Goal: Task Accomplishment & Management: Use online tool/utility

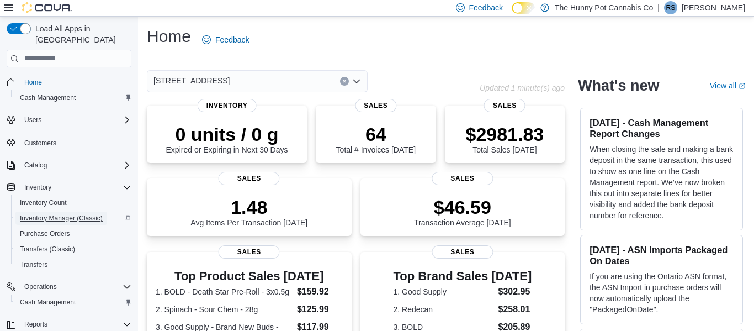
click at [69, 214] on span "Inventory Manager (Classic)" at bounding box center [61, 218] width 83 height 9
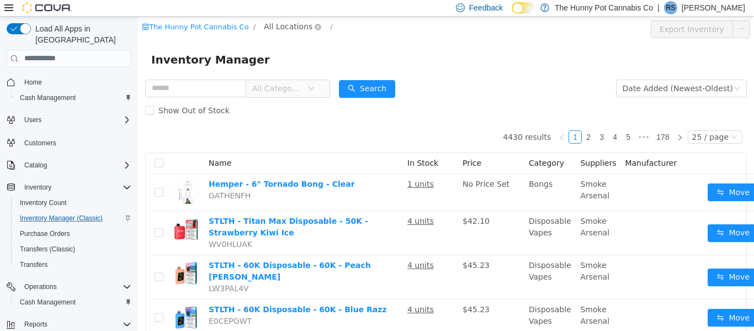
click at [288, 28] on span "All Locations" at bounding box center [288, 26] width 49 height 12
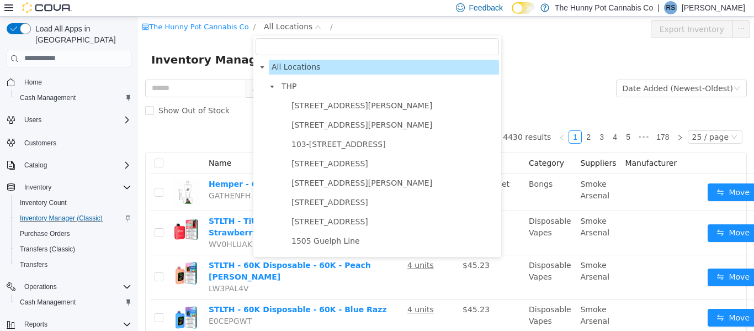
click at [303, 45] on input "filter select" at bounding box center [377, 46] width 243 height 17
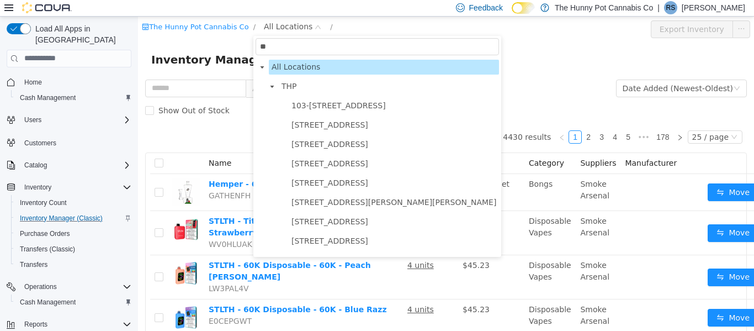
type input "***"
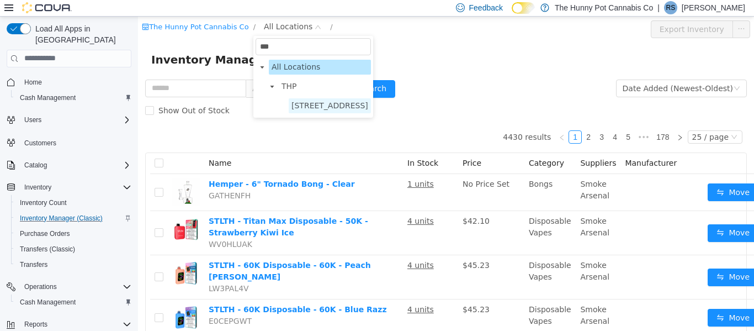
click at [321, 112] on span "[STREET_ADDRESS]" at bounding box center [330, 105] width 82 height 15
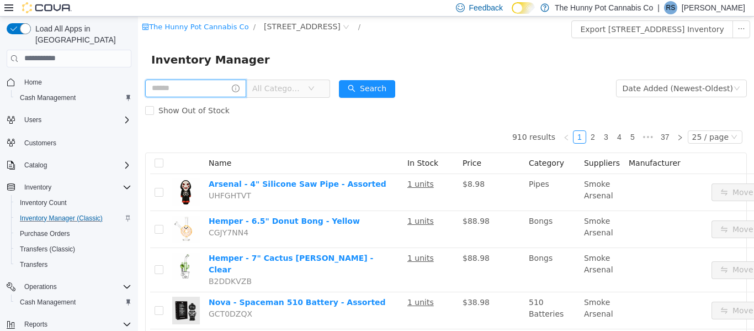
click at [218, 87] on input "text" at bounding box center [195, 88] width 101 height 18
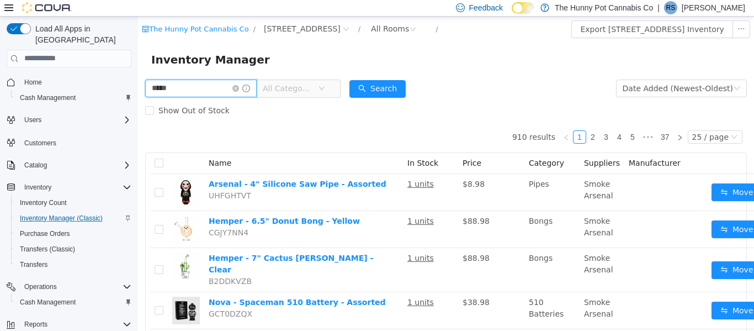
type input "*****"
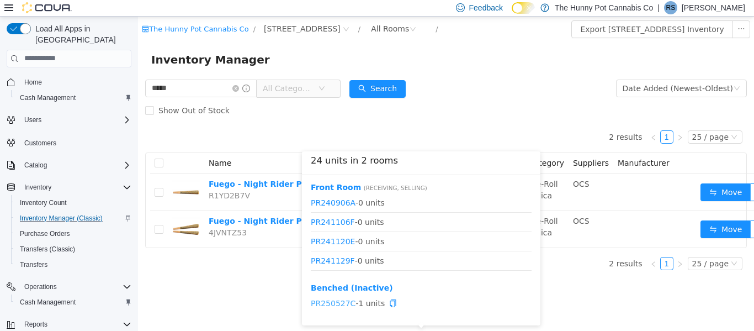
click at [336, 304] on link "PR250527C" at bounding box center [333, 302] width 45 height 9
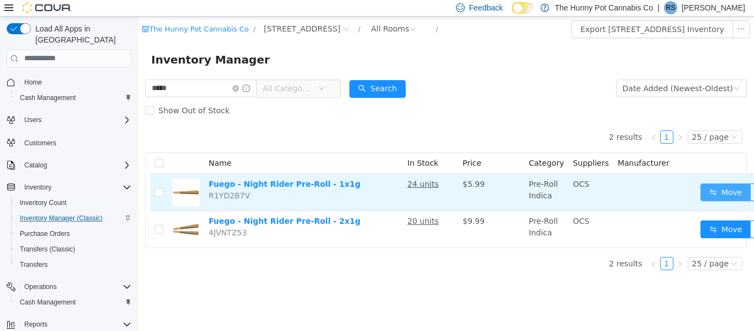
click at [719, 193] on button "Move" at bounding box center [726, 192] width 51 height 18
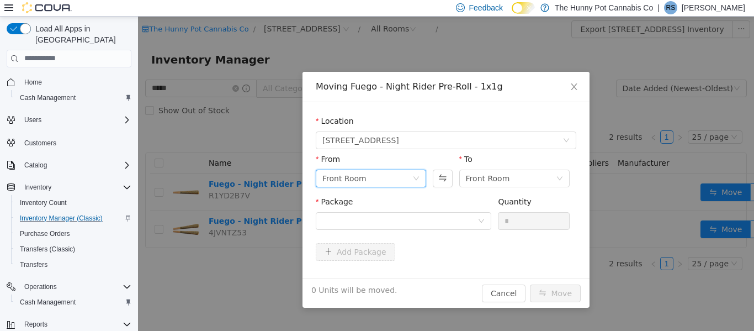
click at [414, 180] on icon "icon: down" at bounding box center [416, 177] width 7 height 7
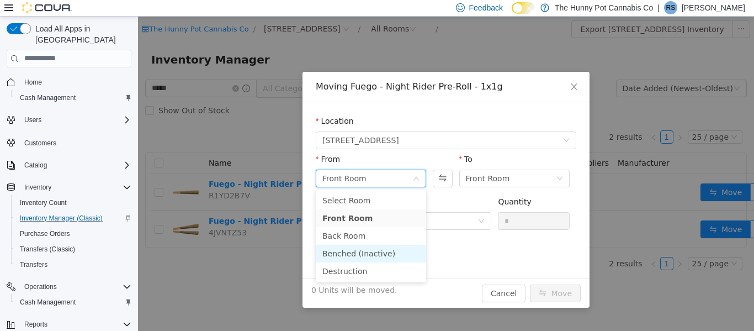
click at [363, 253] on li "Benched (Inactive)" at bounding box center [371, 253] width 110 height 18
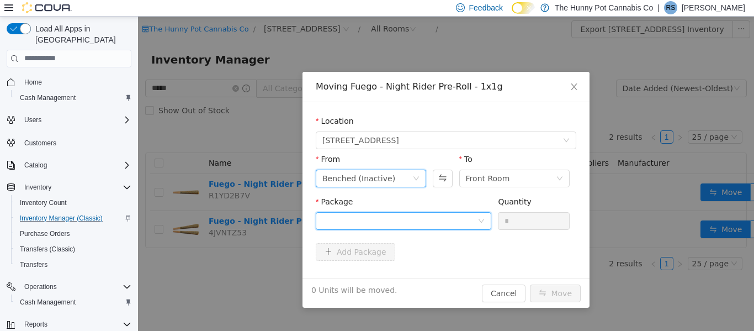
click at [442, 215] on div at bounding box center [399, 220] width 155 height 17
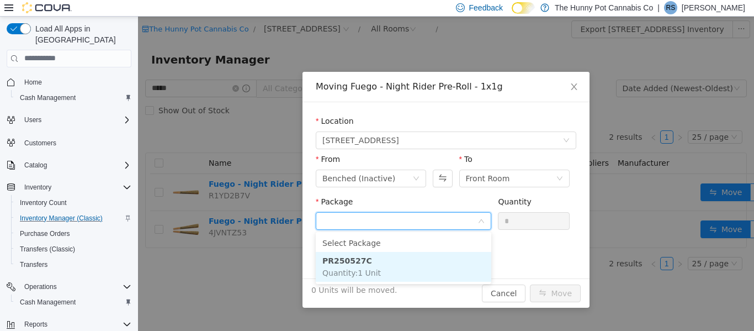
click at [369, 266] on li "PR250527C Quantity : 1 Unit" at bounding box center [404, 266] width 176 height 30
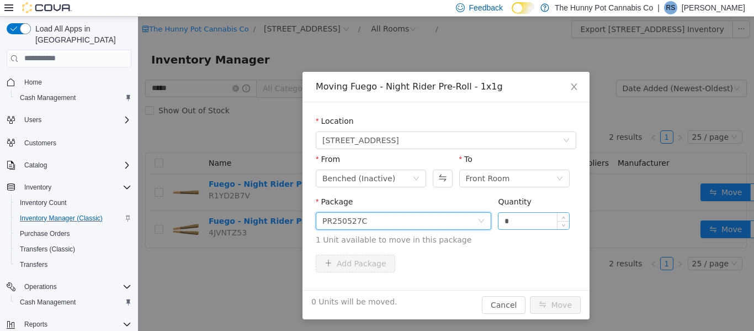
click at [518, 220] on input "*" at bounding box center [534, 220] width 71 height 17
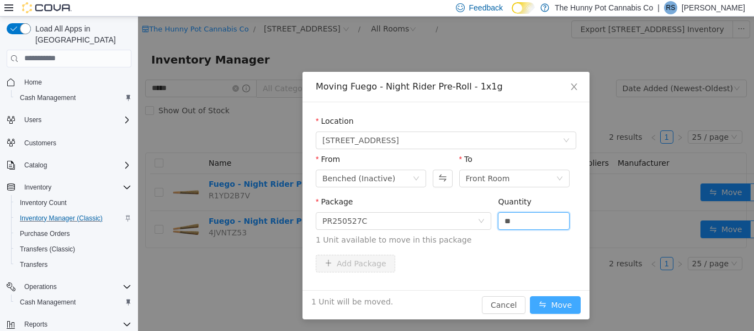
click at [559, 305] on button "Move" at bounding box center [555, 304] width 51 height 18
type input "*"
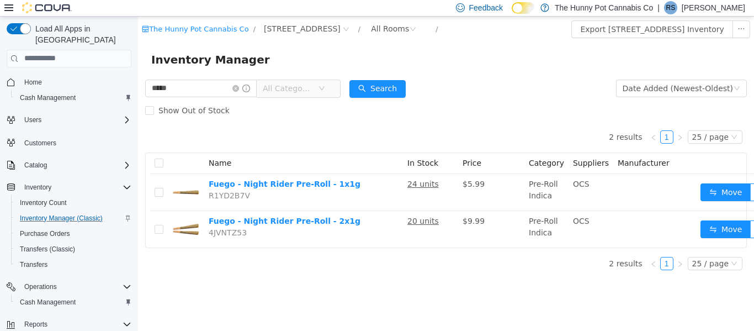
click at [743, 6] on p "[PERSON_NAME]" at bounding box center [713, 7] width 63 height 13
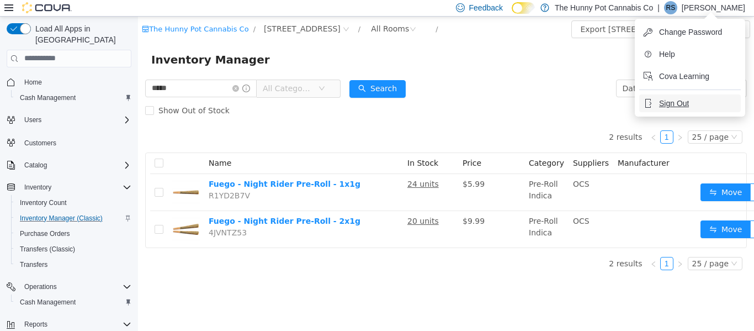
click at [677, 104] on span "Sign Out" at bounding box center [674, 103] width 30 height 11
